Goal: Information Seeking & Learning: Find specific fact

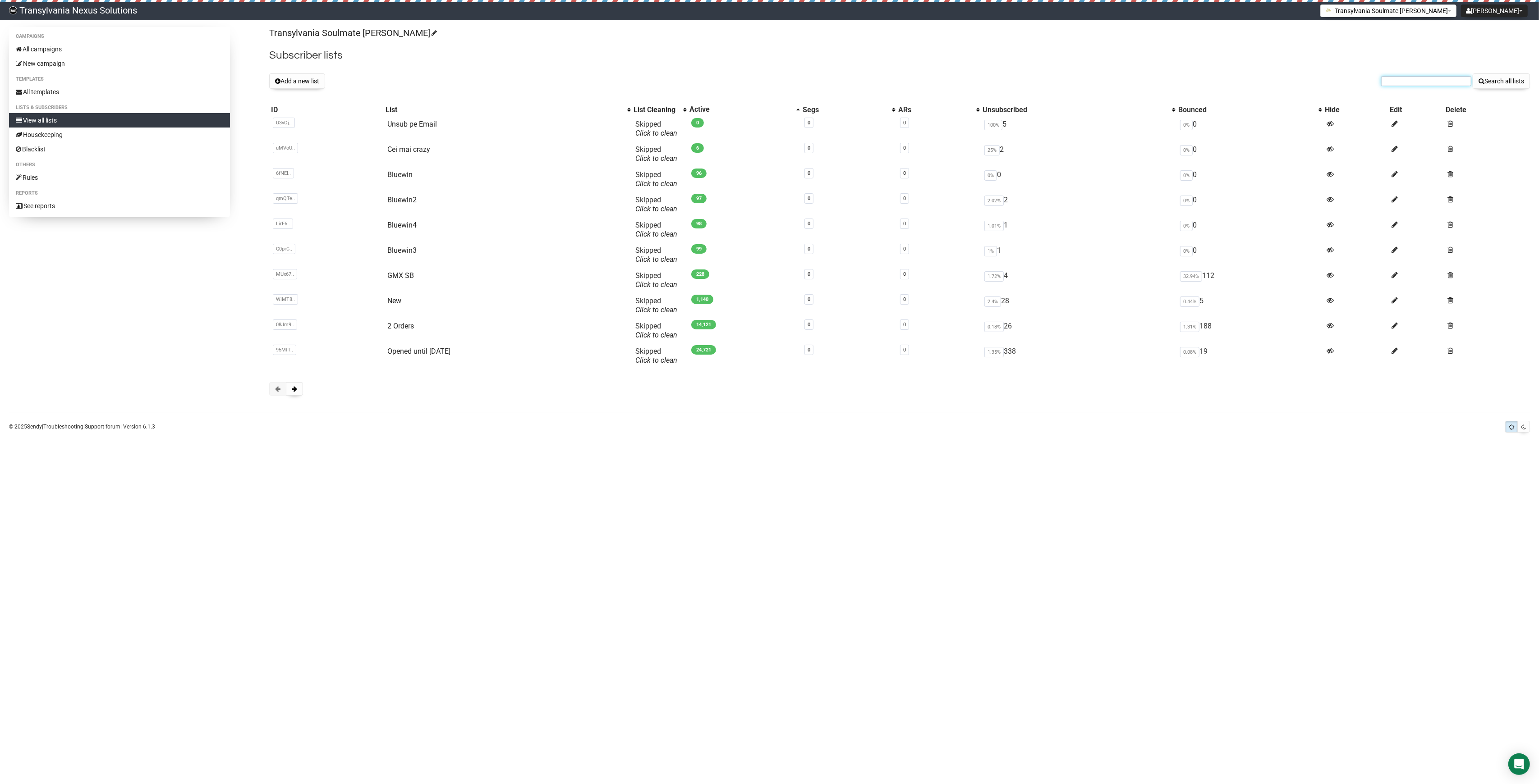
click at [1439, 83] on input "text" at bounding box center [1426, 81] width 90 height 10
paste input "[EMAIL_ADDRESS][DOMAIN_NAME]"
type input "[EMAIL_ADDRESS][DOMAIN_NAME]"
click at [1505, 78] on button "Search all lists" at bounding box center [1501, 81] width 57 height 16
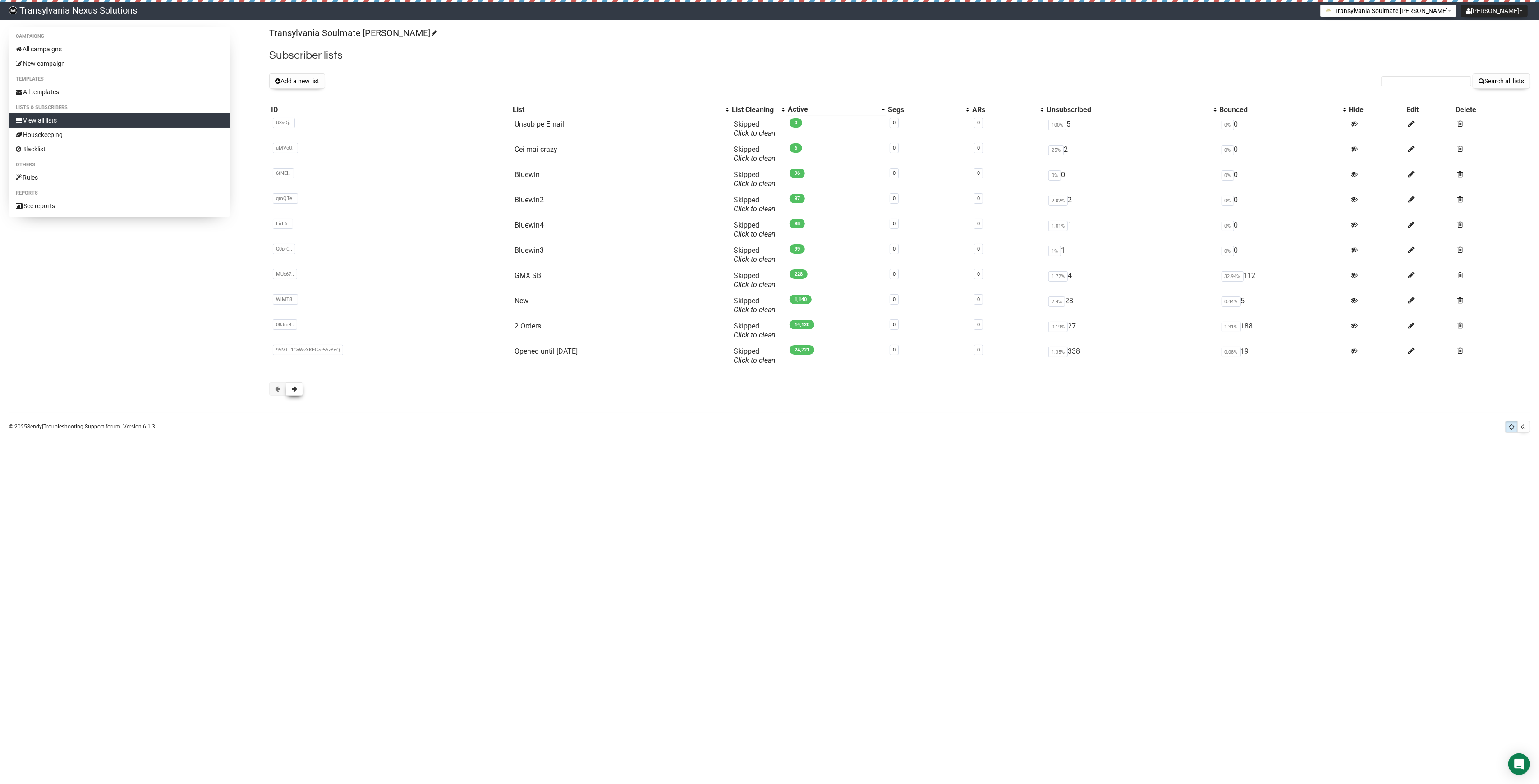
click at [300, 385] on button at bounding box center [295, 389] width 17 height 14
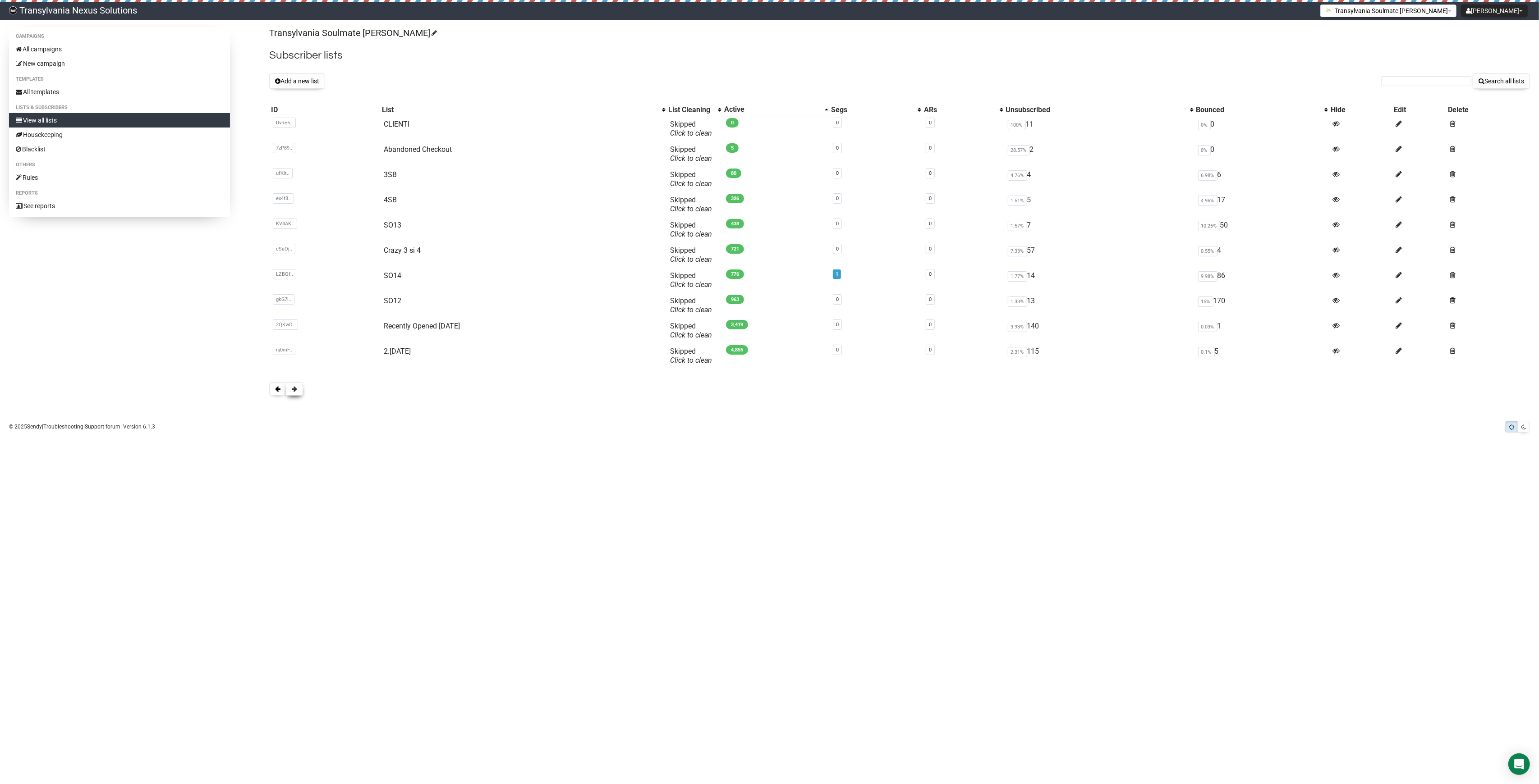
click at [295, 384] on button at bounding box center [295, 389] width 17 height 14
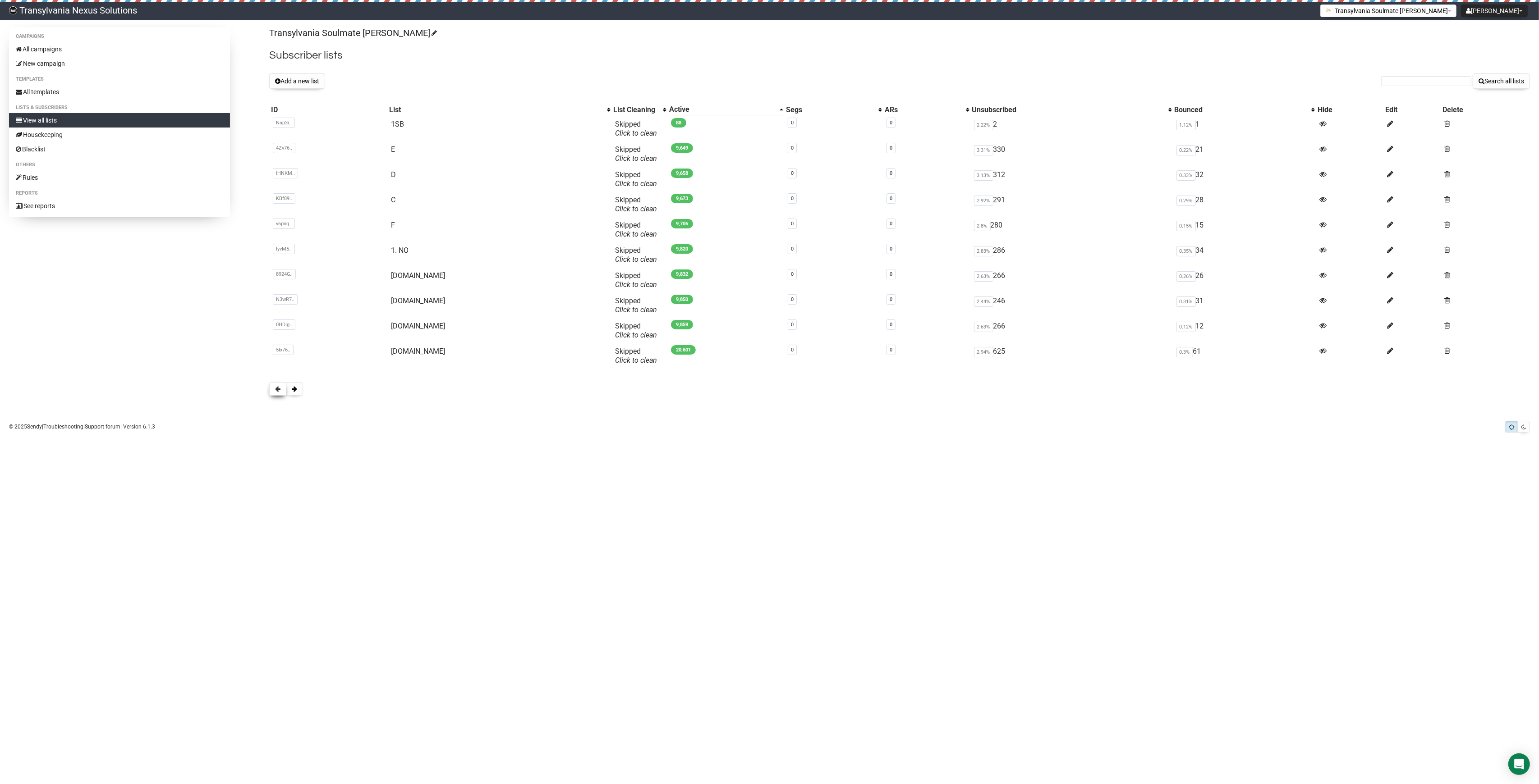
click at [280, 392] on span at bounding box center [277, 389] width 5 height 7
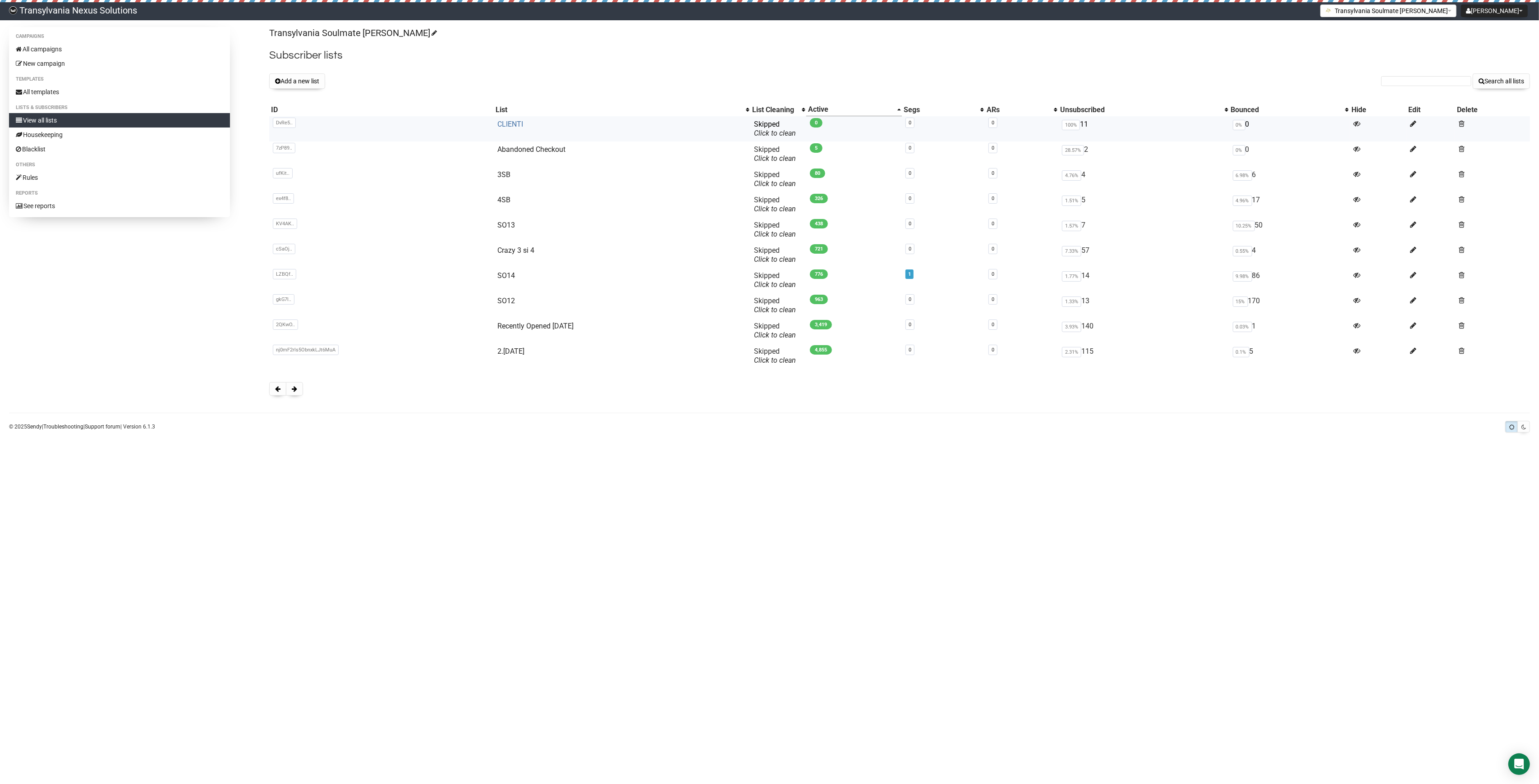
click at [503, 124] on link "CLIENTI" at bounding box center [510, 124] width 26 height 8
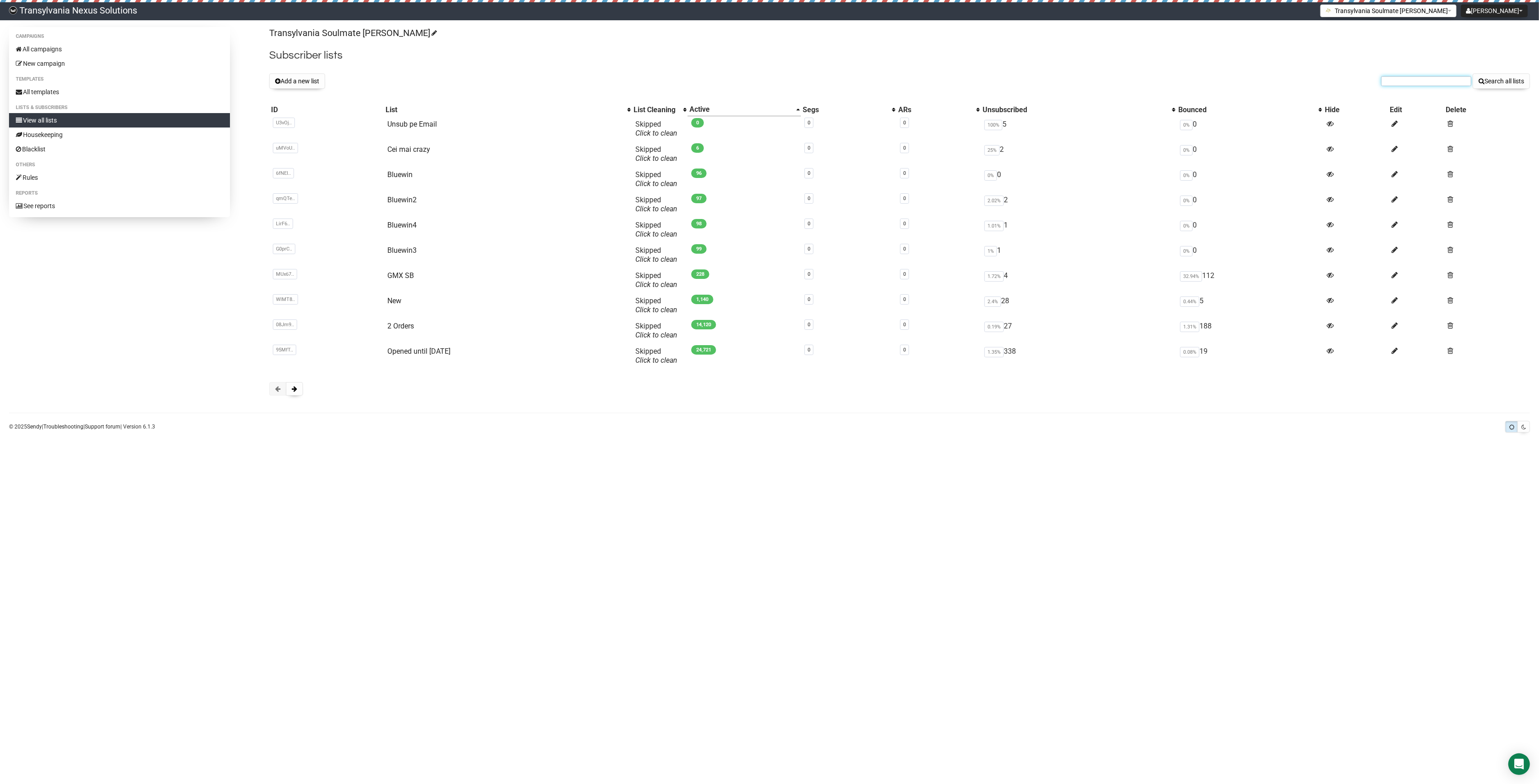
click at [1385, 79] on input "text" at bounding box center [1426, 81] width 90 height 10
paste input "myrimaus-80@web.de"
type input "myrimaus-80@web.de"
click at [1496, 84] on button "Search all lists" at bounding box center [1501, 81] width 57 height 16
click at [38, 46] on link "All campaigns" at bounding box center [119, 49] width 221 height 14
